Goal: Information Seeking & Learning: Learn about a topic

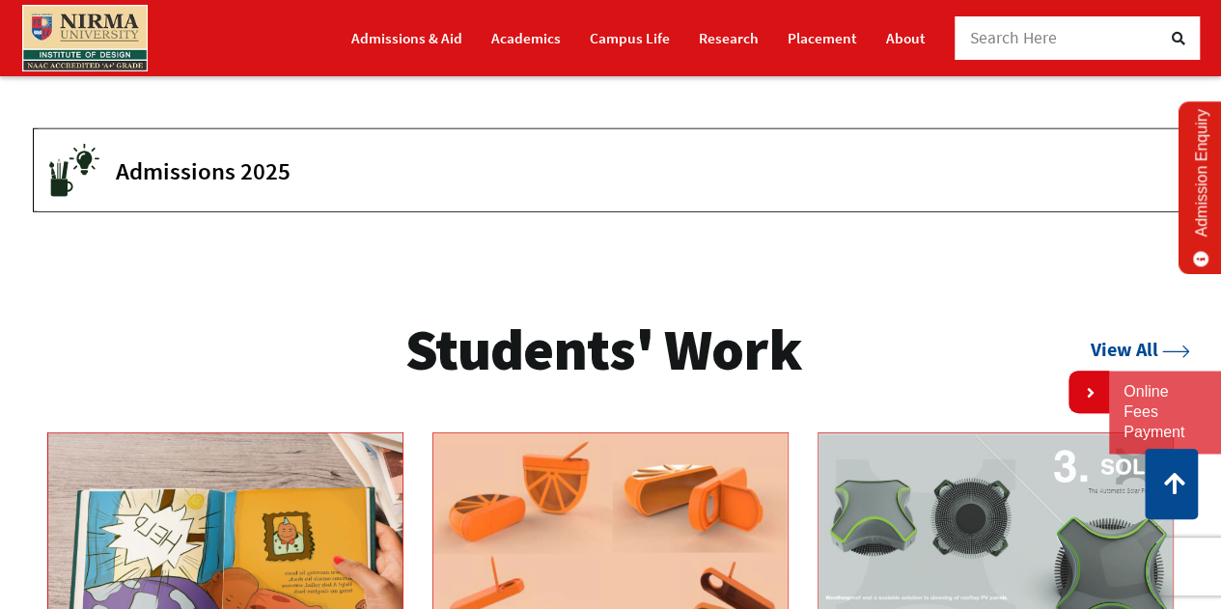
scroll to position [2610, 0]
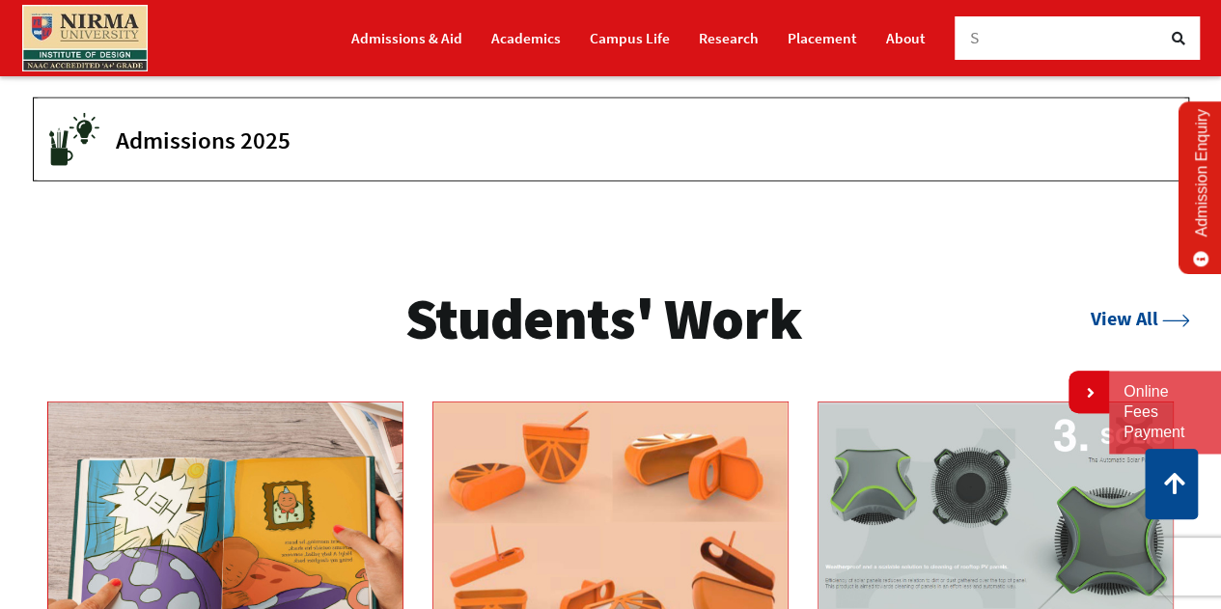
click at [143, 148] on span "Admissions 2025" at bounding box center [637, 139] width 1043 height 29
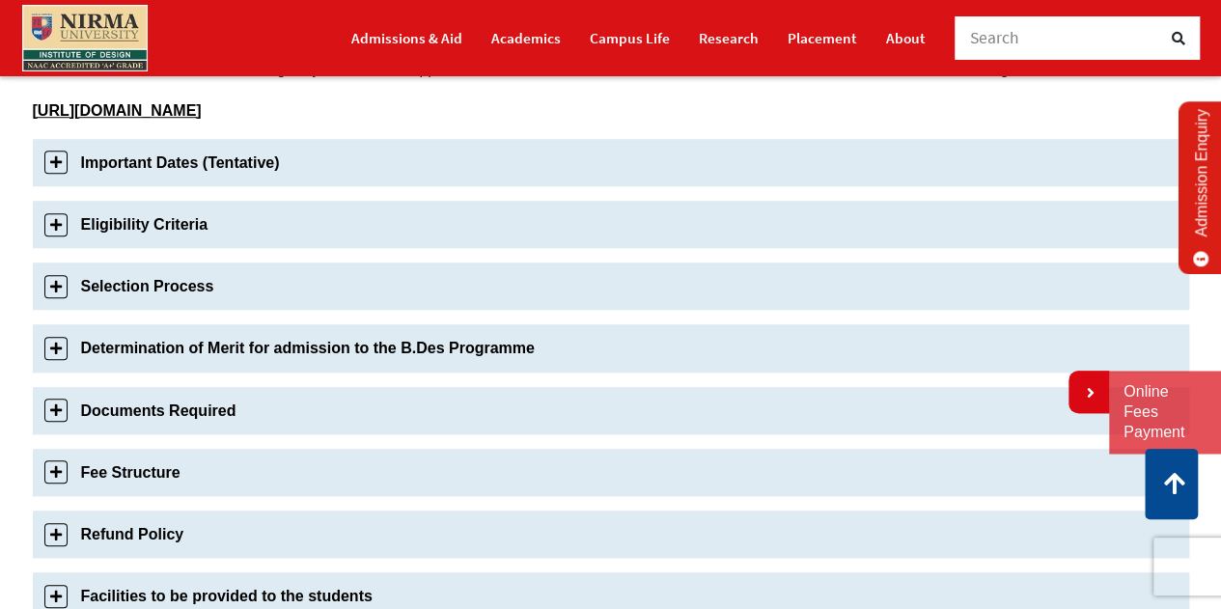
scroll to position [664, 0]
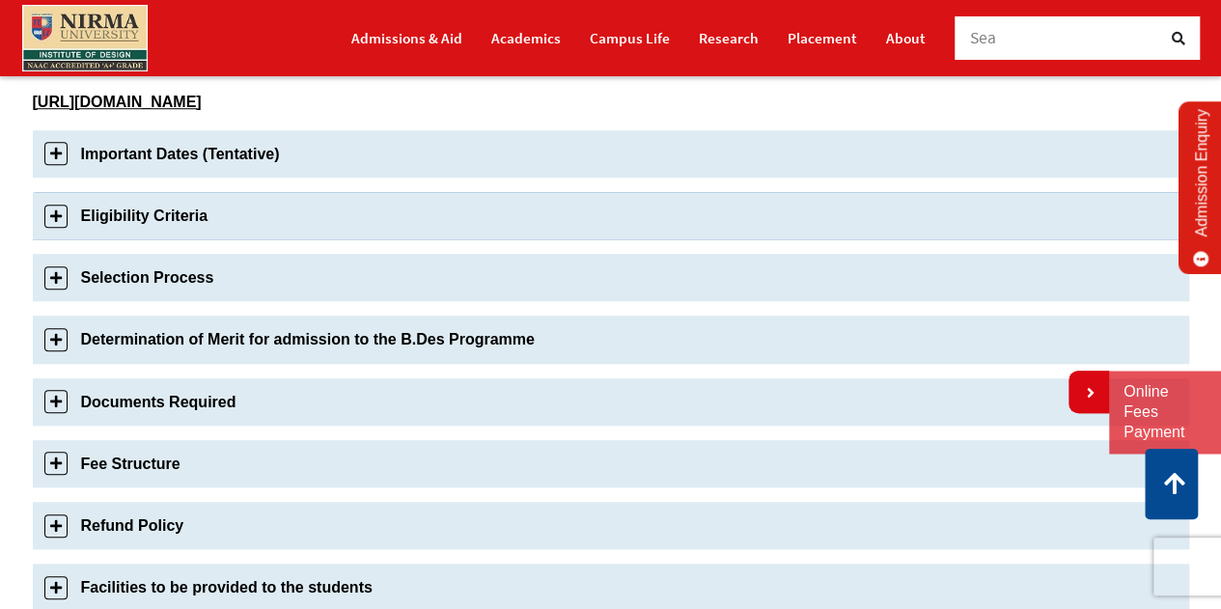
click at [56, 217] on link "Eligibility Criteria" at bounding box center [611, 215] width 1156 height 47
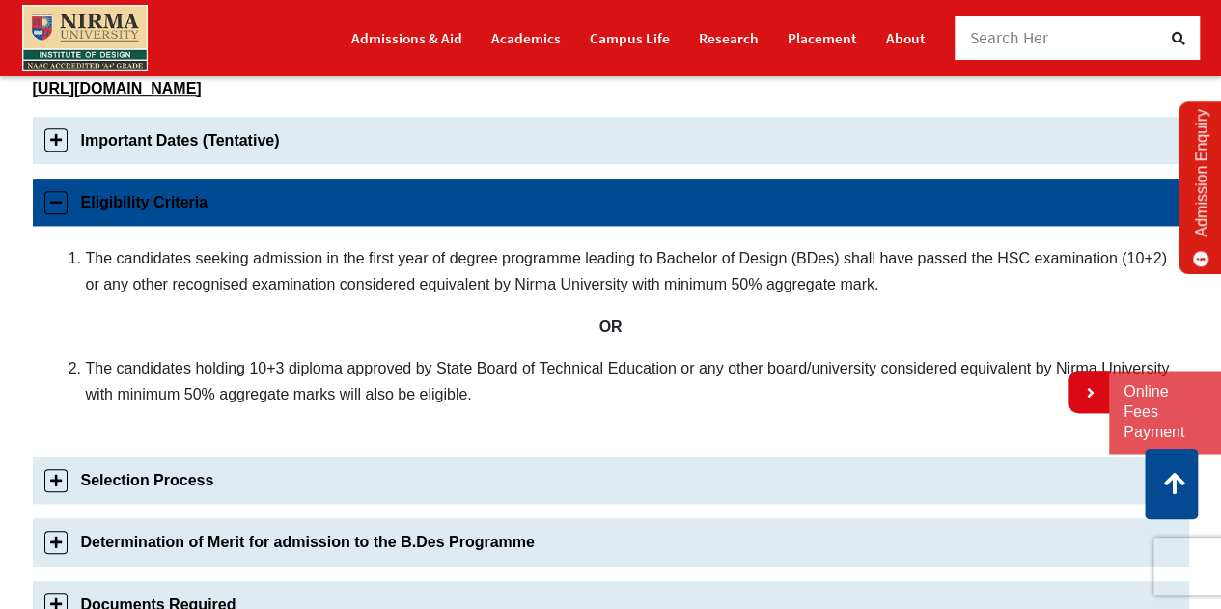
click at [56, 217] on link "Eligibility Criteria" at bounding box center [611, 202] width 1156 height 47
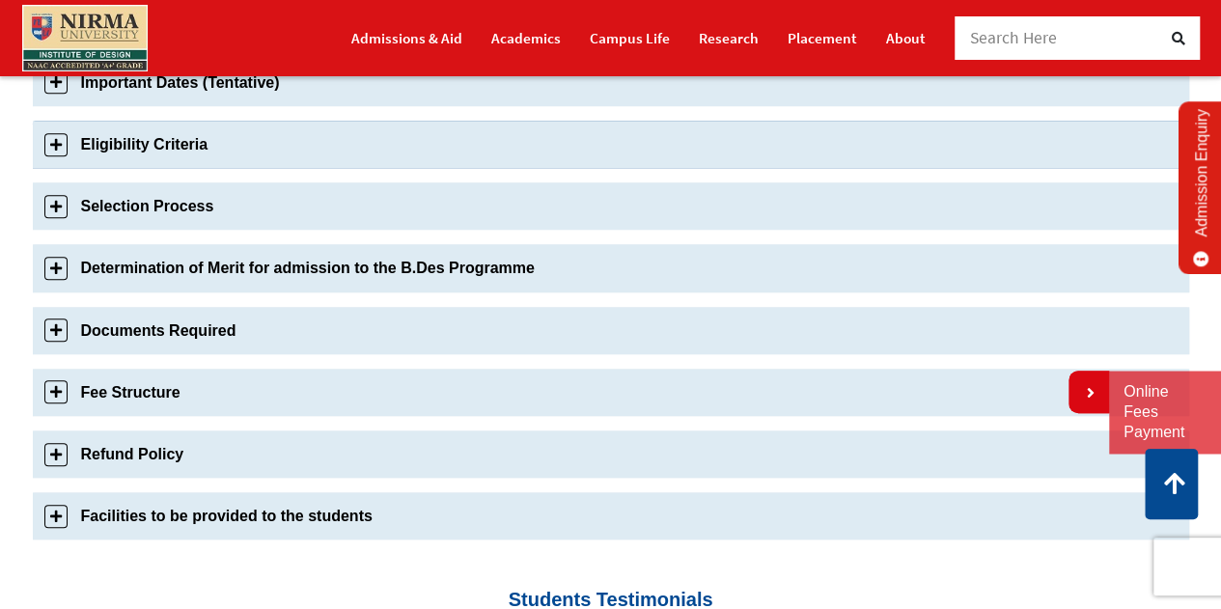
scroll to position [739, 0]
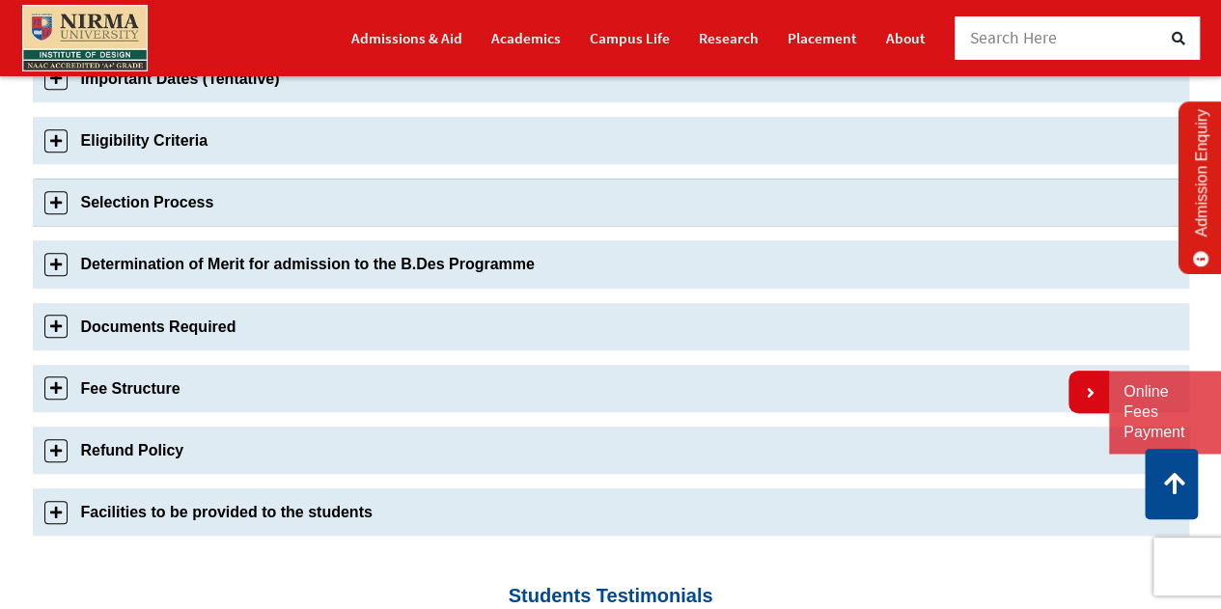
click at [50, 199] on link "Selection Process" at bounding box center [611, 202] width 1156 height 47
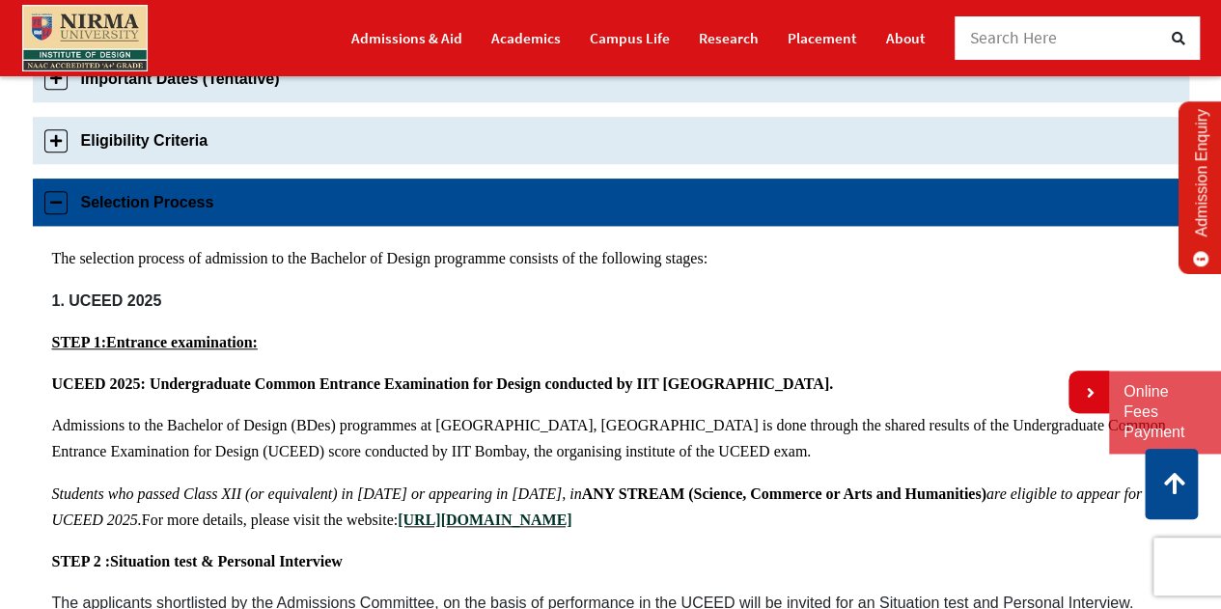
click at [50, 199] on link "Selection Process" at bounding box center [611, 202] width 1156 height 47
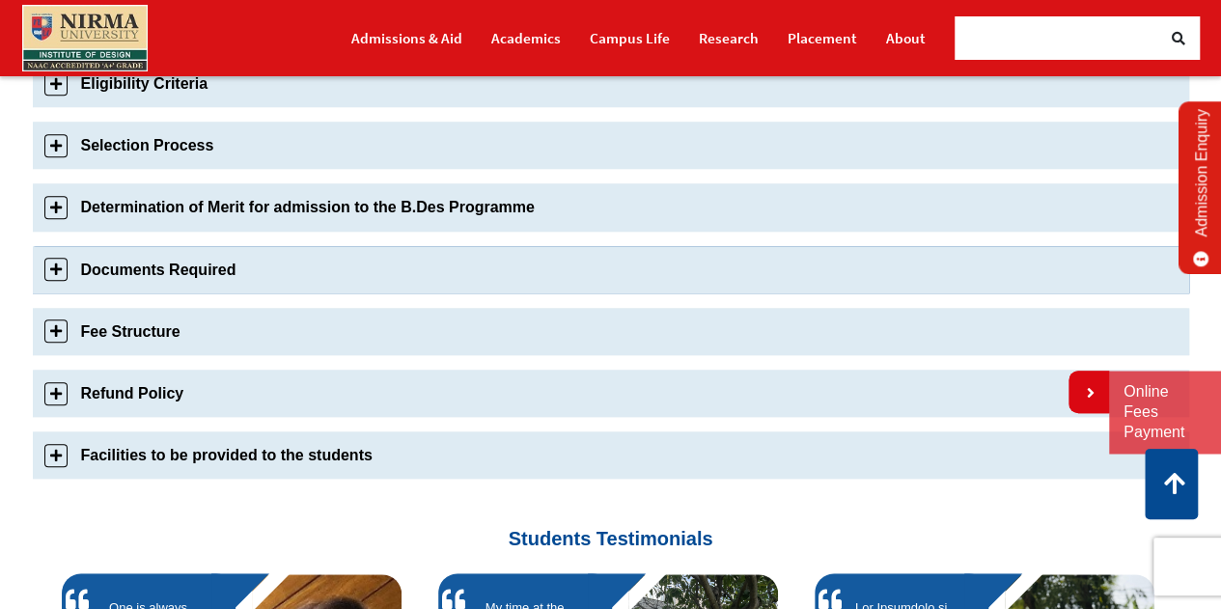
scroll to position [801, 0]
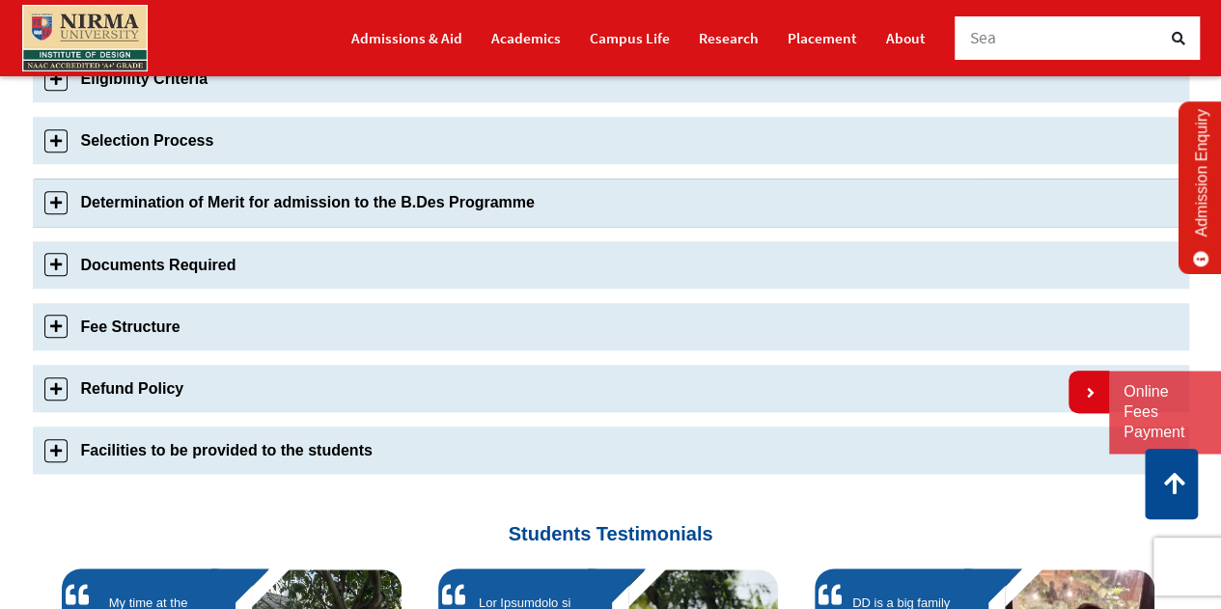
click at [54, 212] on link "Determination of Merit for admission to the B.Des Programme" at bounding box center [611, 202] width 1156 height 47
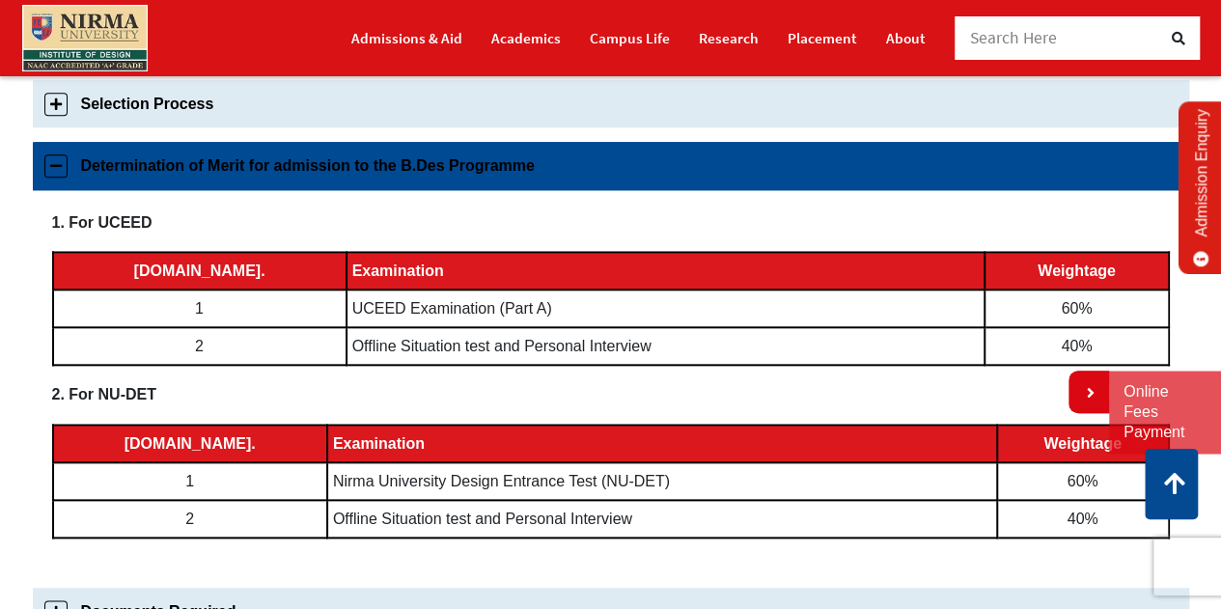
scroll to position [863, 0]
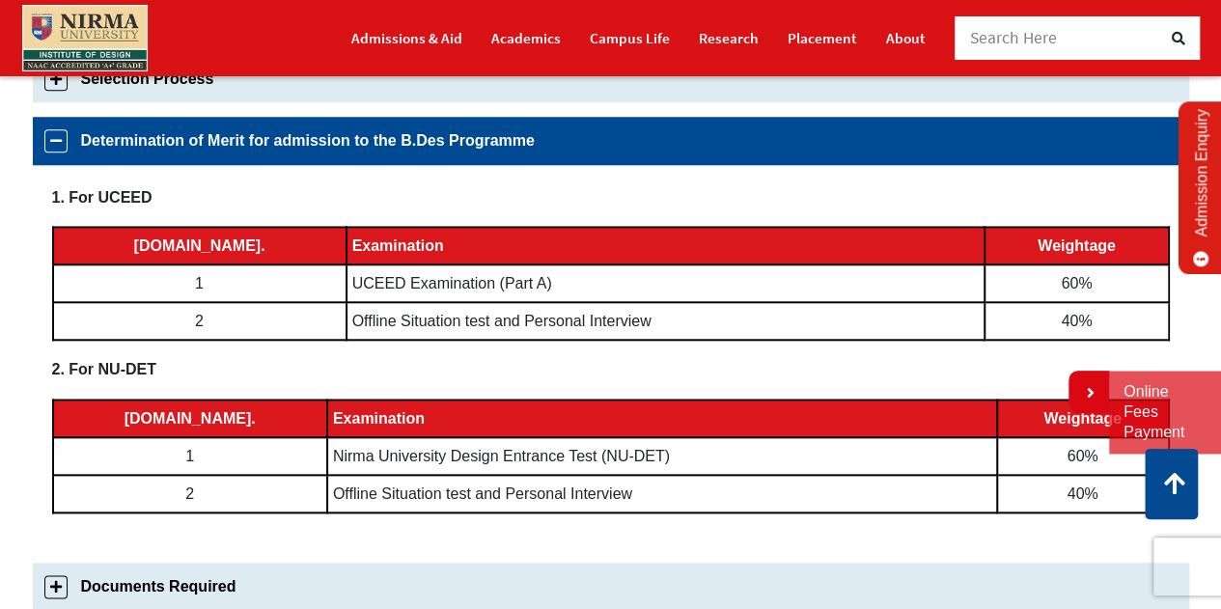
click at [54, 212] on div "1. For UCEED [DOMAIN_NAME]. Examination Weightage 1 UCEED Examination (Part A) …" at bounding box center [611, 357] width 1156 height 384
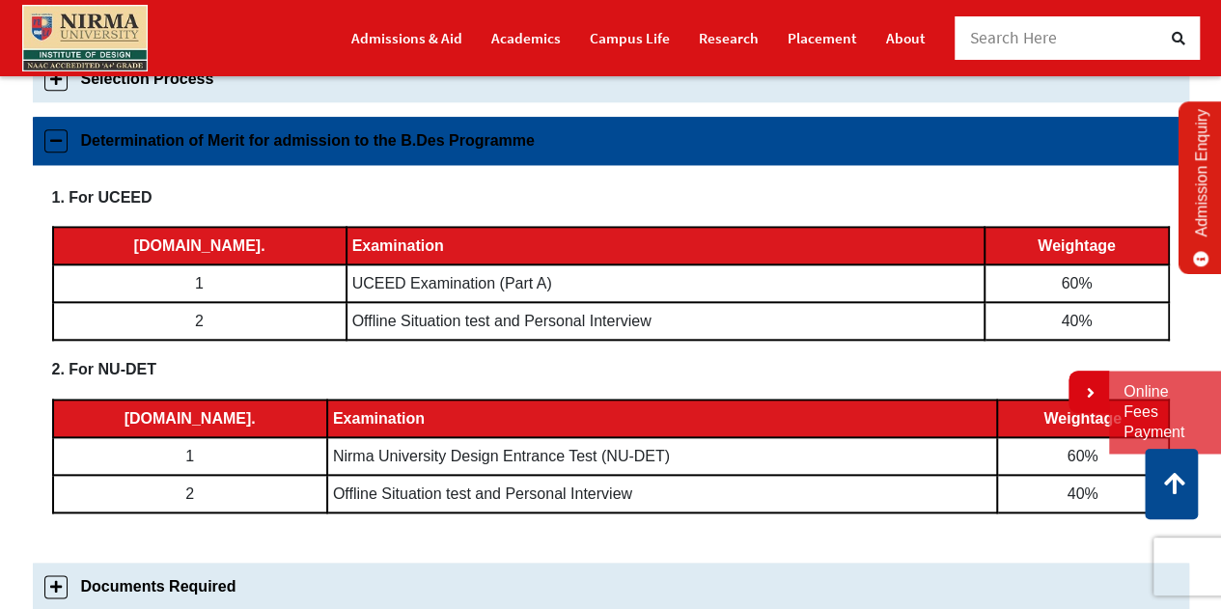
click at [62, 141] on link "Determination of Merit for admission to the B.Des Programme" at bounding box center [611, 140] width 1156 height 47
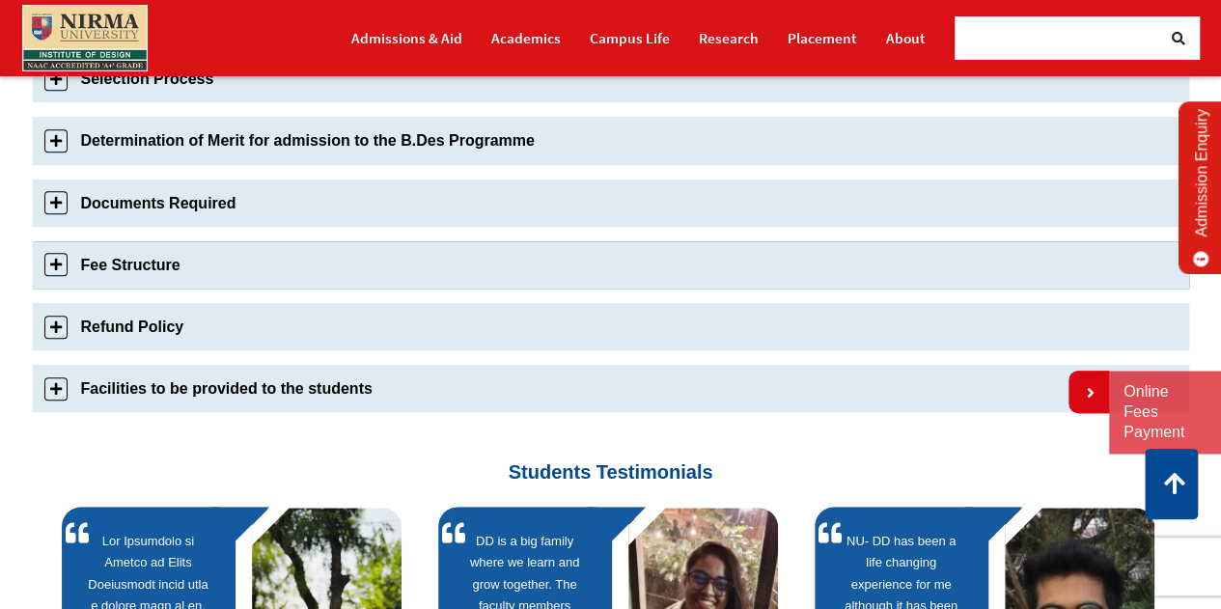
click at [60, 265] on link "Fee Structure" at bounding box center [611, 264] width 1156 height 47
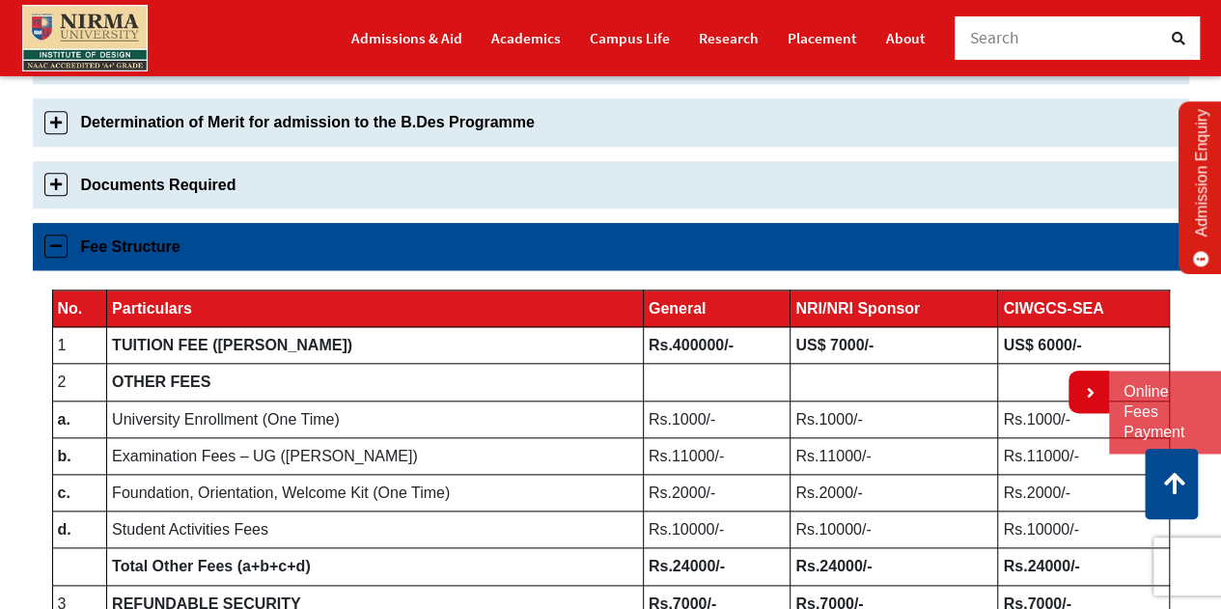
click at [60, 265] on div "Fee Structure No. Particulars General NRI/NRI Sponsor CIWGCS-SEA 1 TUITION FEE …" at bounding box center [611, 432] width 1156 height 419
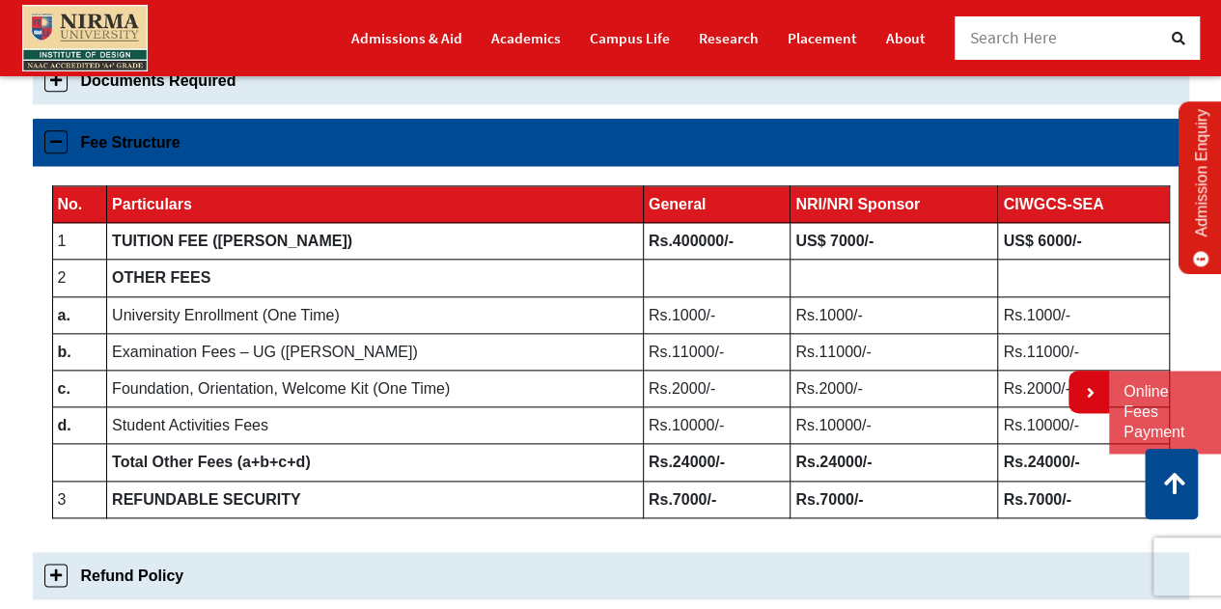
scroll to position [986, 0]
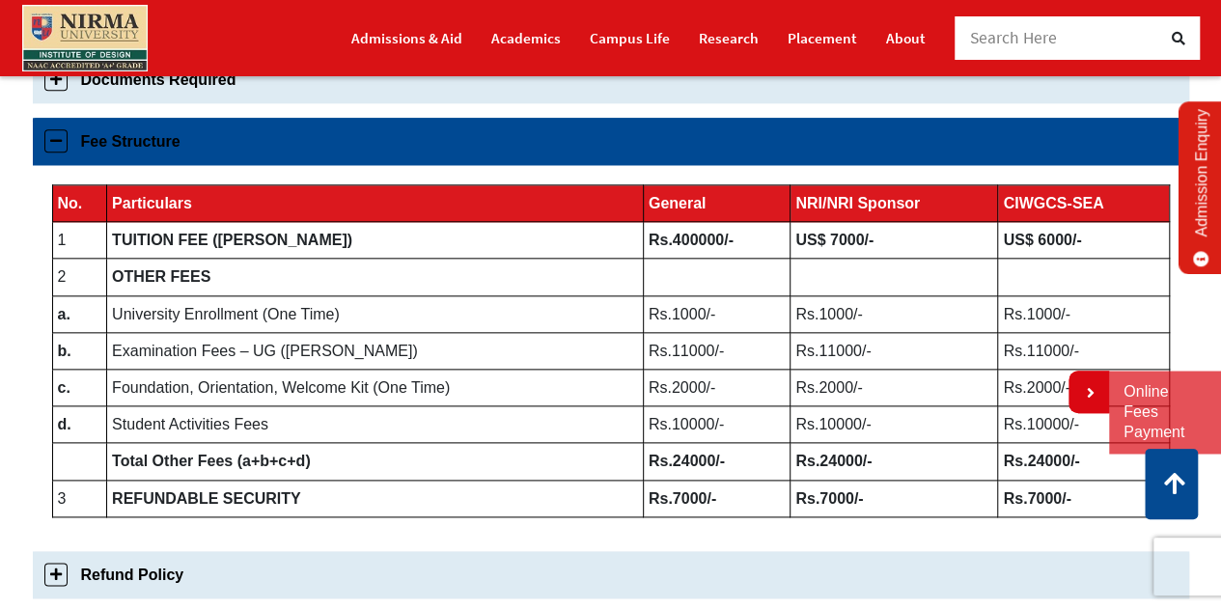
click at [52, 139] on link "Fee Structure" at bounding box center [611, 141] width 1156 height 47
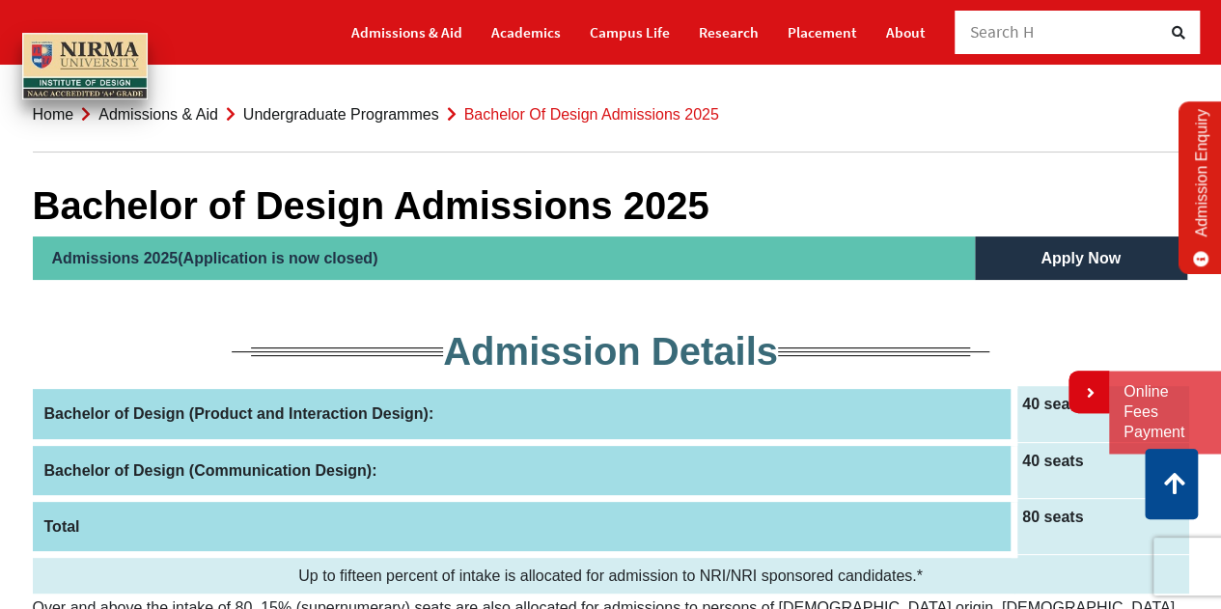
scroll to position [0, 0]
